Goal: Information Seeking & Learning: Learn about a topic

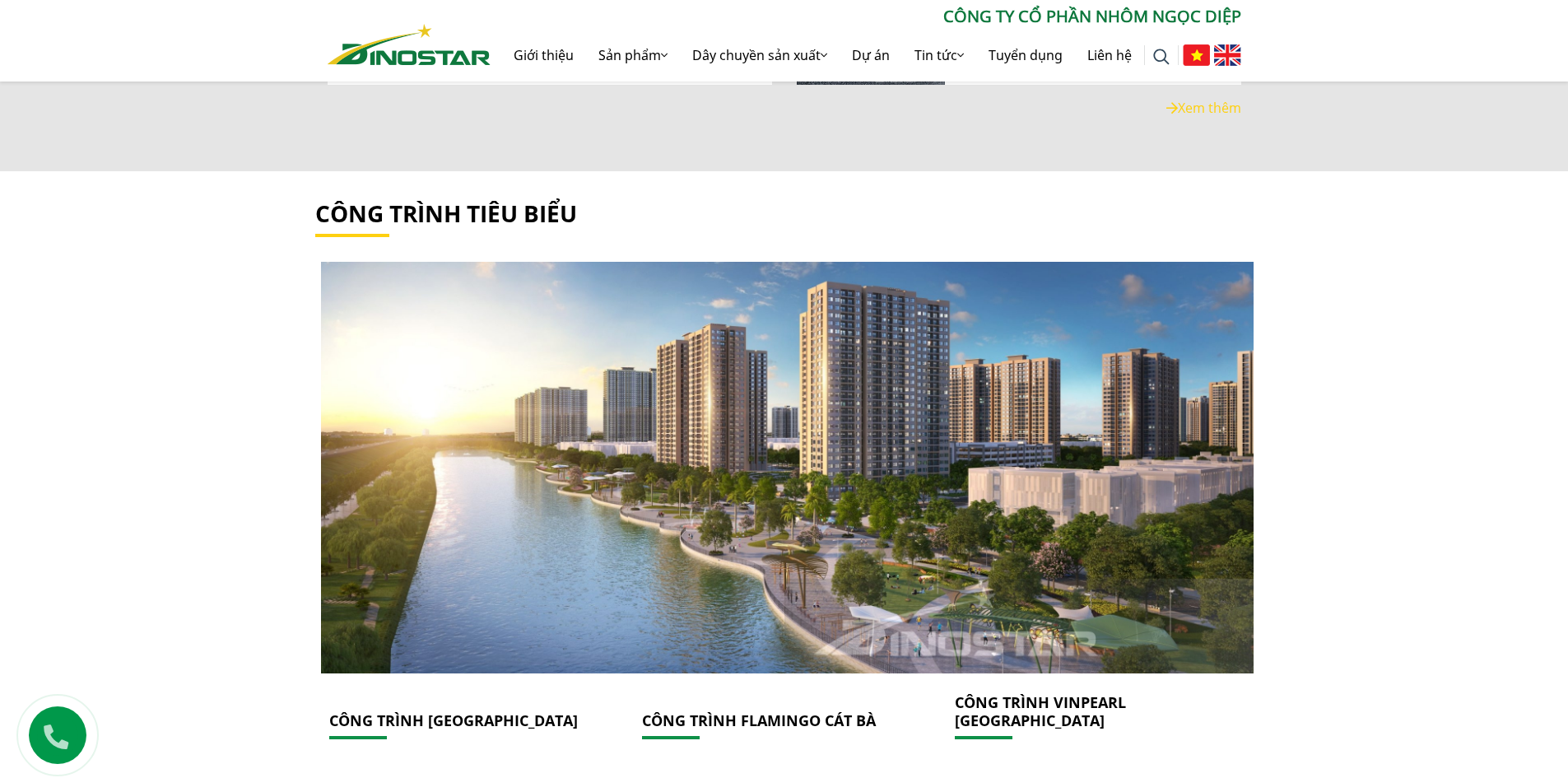
scroll to position [2718, 0]
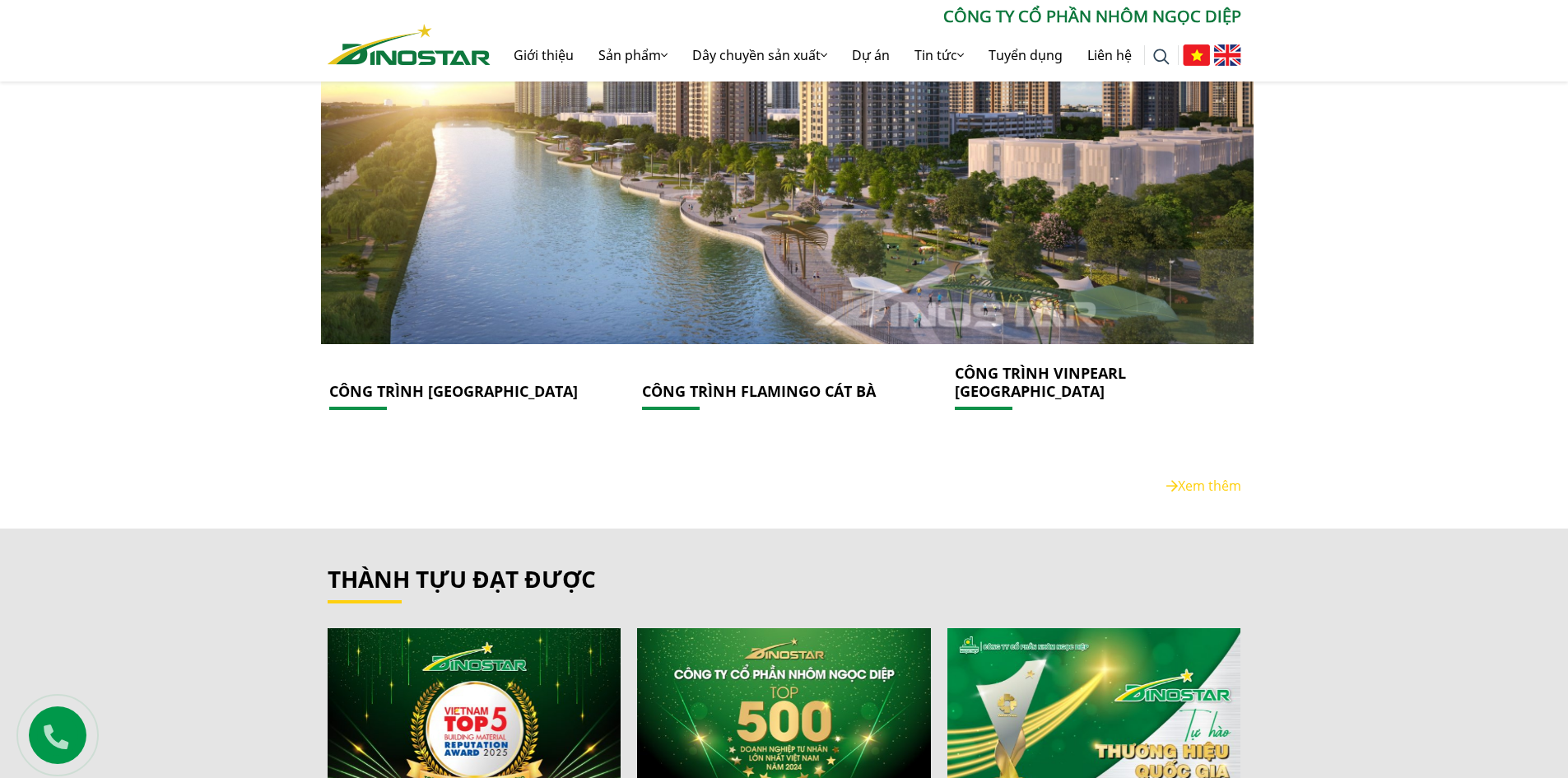
click at [386, 281] on link at bounding box center [472, 138] width 313 height 412
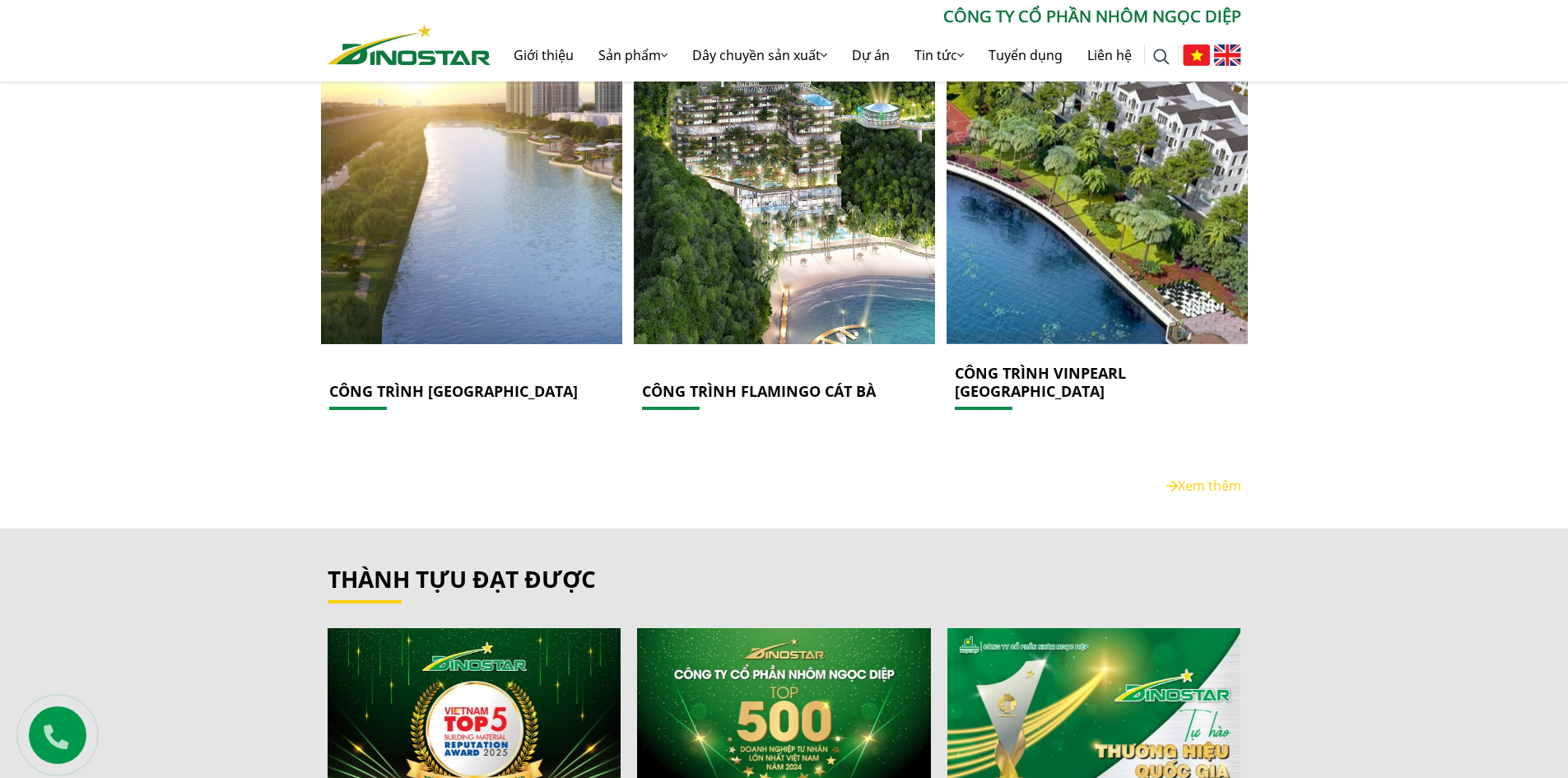
click at [390, 382] on link "CÔNG TRÌNH [GEOGRAPHIC_DATA]" at bounding box center [453, 391] width 248 height 20
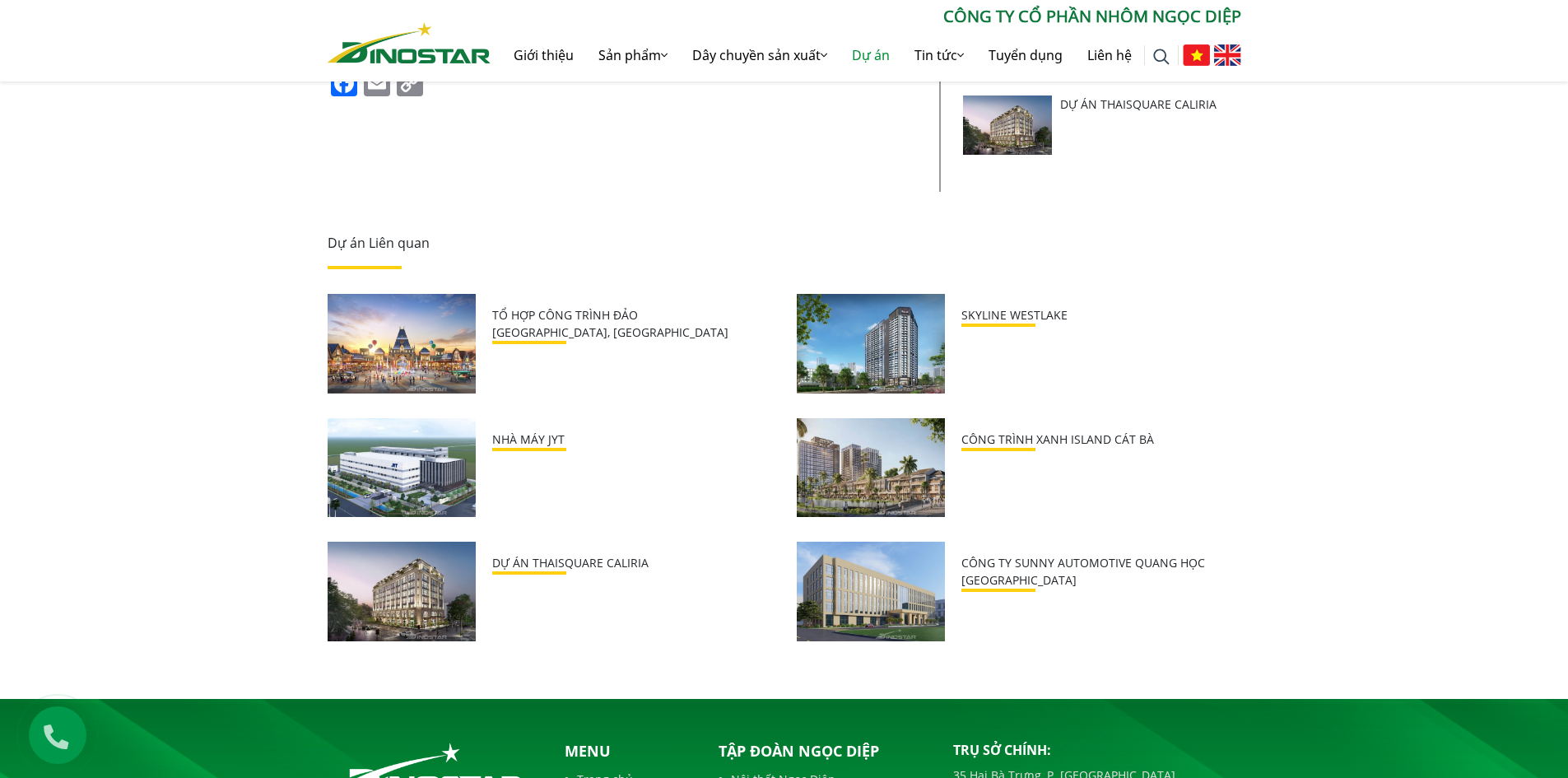
scroll to position [659, 0]
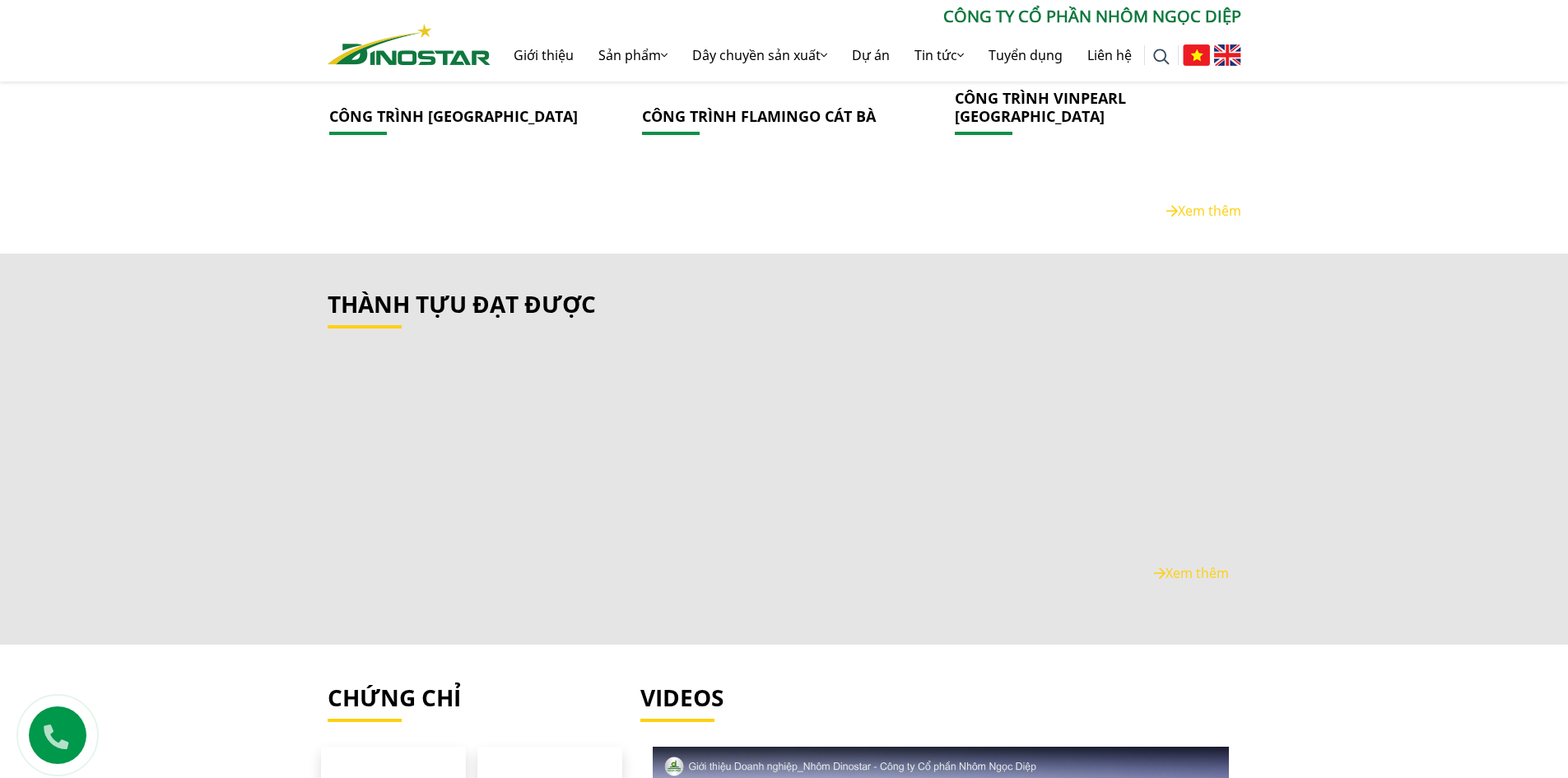
scroll to position [3294, 0]
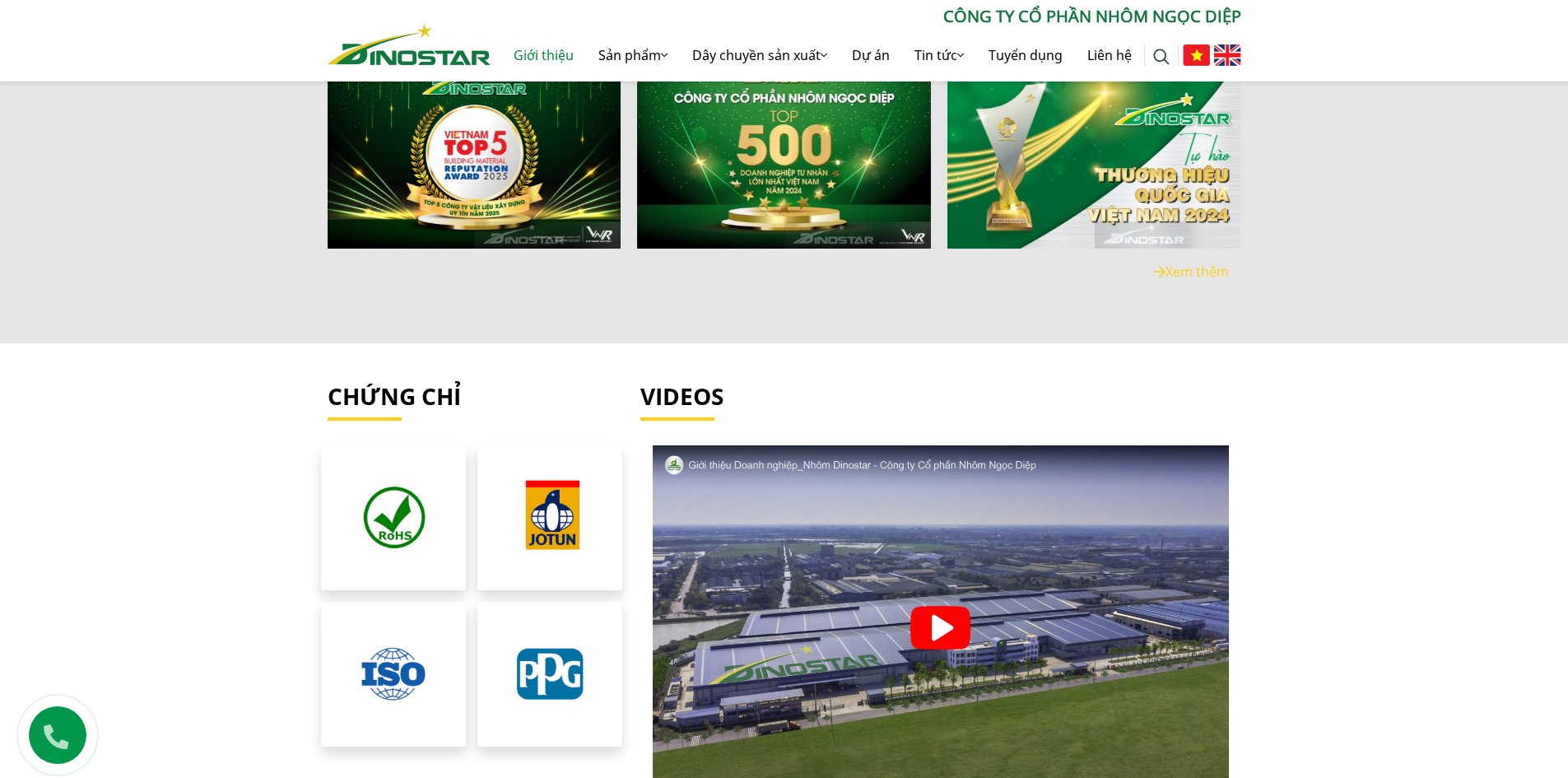
click at [545, 51] on link "Giới thiệu" at bounding box center [543, 55] width 85 height 52
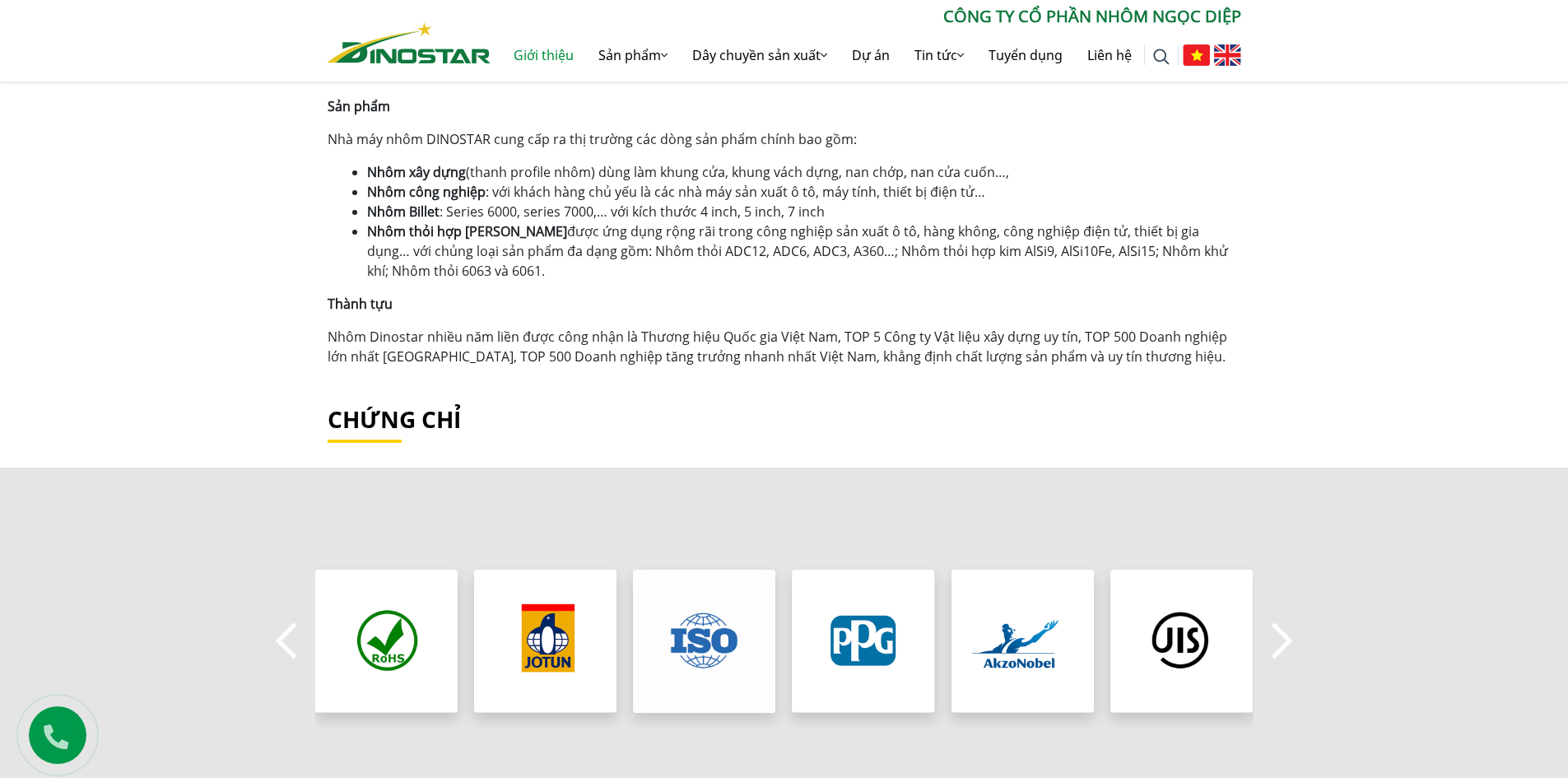
scroll to position [1153, 0]
